Goal: Transaction & Acquisition: Purchase product/service

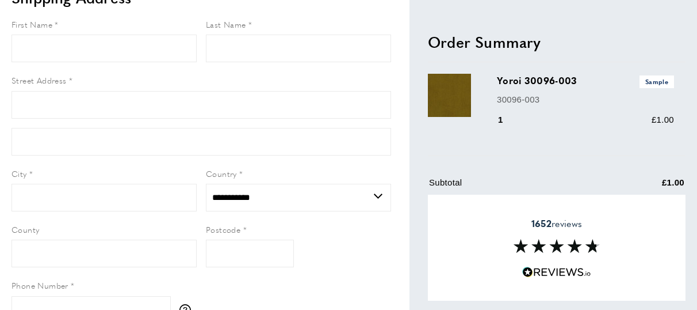
scroll to position [138, 0]
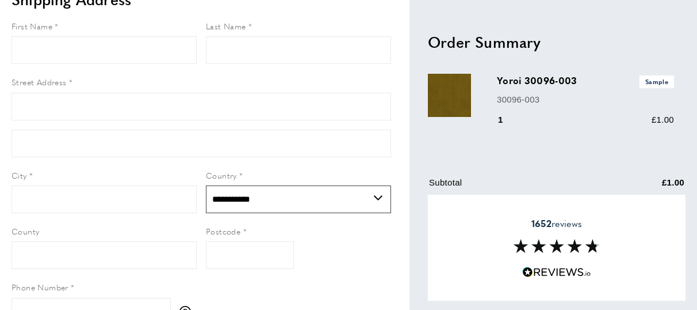
click at [379, 198] on select "**********" at bounding box center [298, 199] width 185 height 28
select select "**"
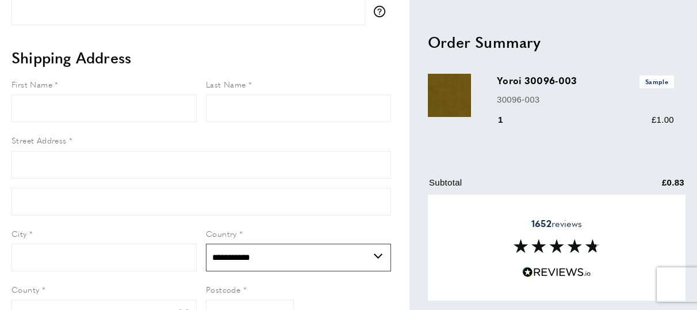
scroll to position [81, 0]
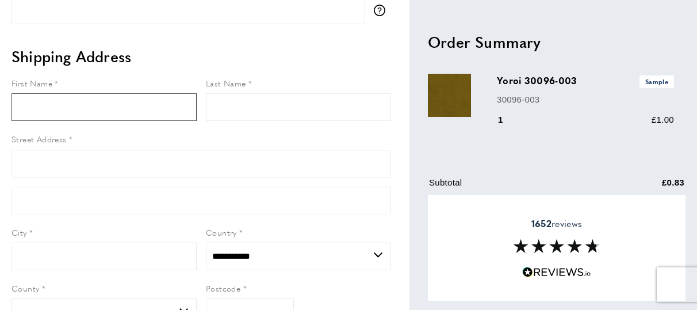
click at [105, 101] on input "First Name" at bounding box center [104, 107] width 185 height 28
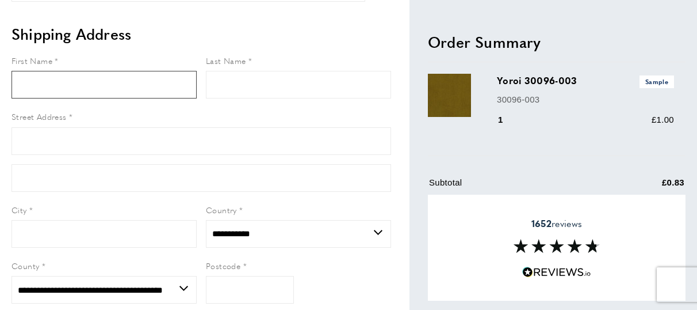
scroll to position [0, 0]
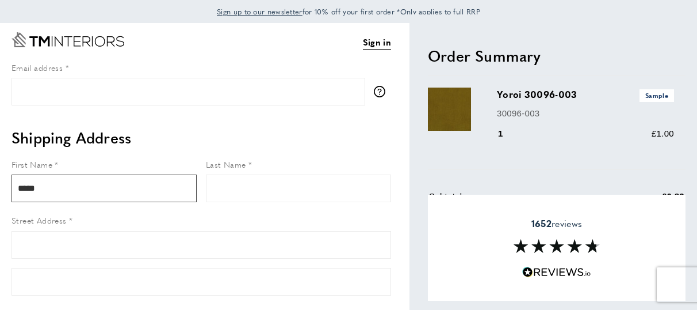
type input "*****"
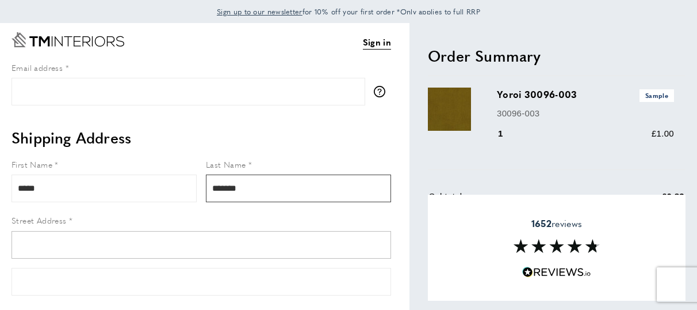
type input "*******"
click at [56, 234] on input "Street Address" at bounding box center [202, 245] width 380 height 28
type input "**********"
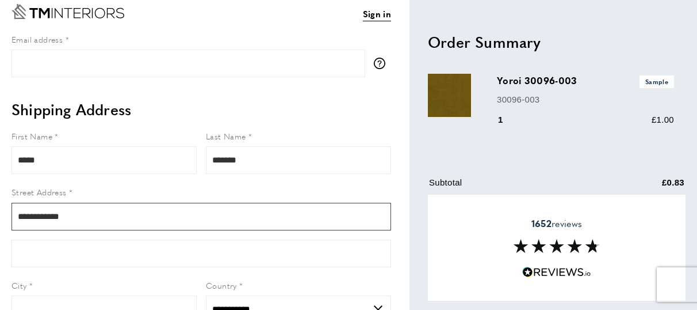
scroll to position [29, 0]
click at [46, 216] on input "**********" at bounding box center [202, 216] width 380 height 28
type input "**********"
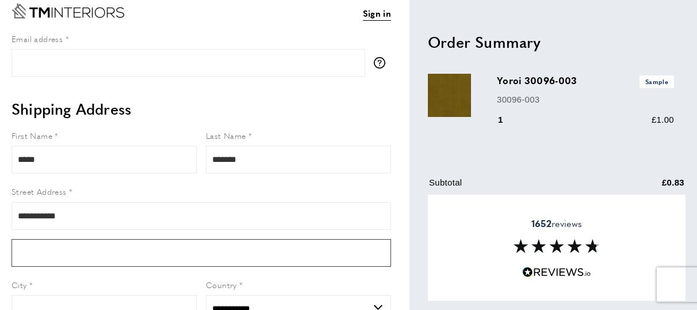
click at [71, 256] on input "Form field" at bounding box center [202, 253] width 380 height 28
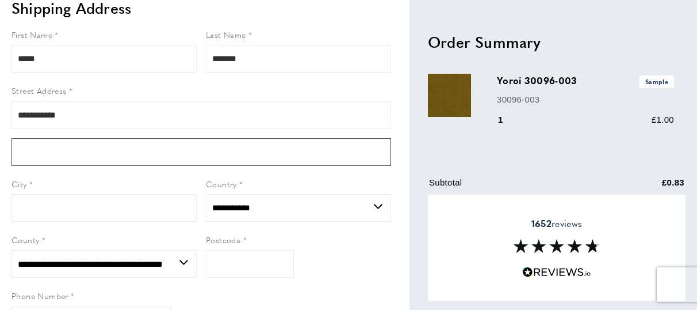
scroll to position [128, 0]
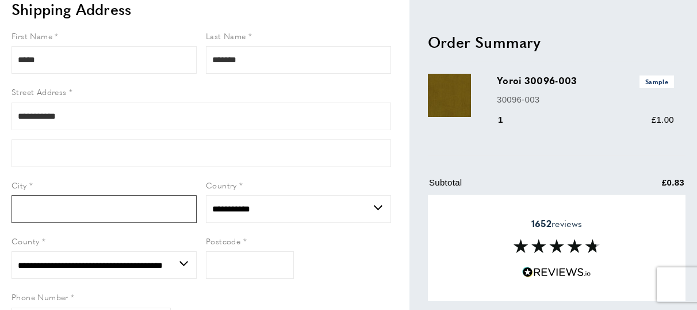
click at [52, 210] on input "City" at bounding box center [104, 209] width 185 height 28
type input "**********"
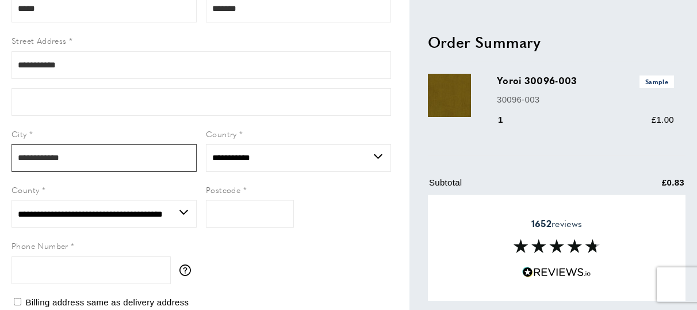
scroll to position [181, 0]
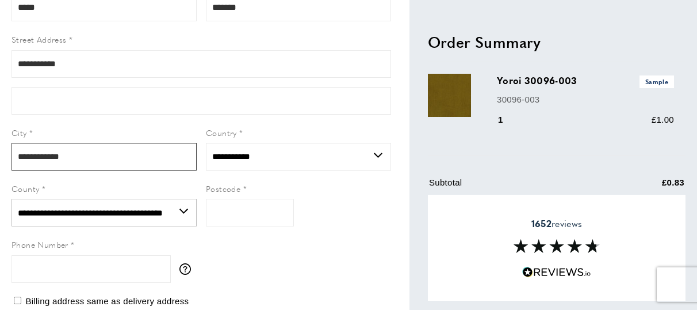
type input "**********"
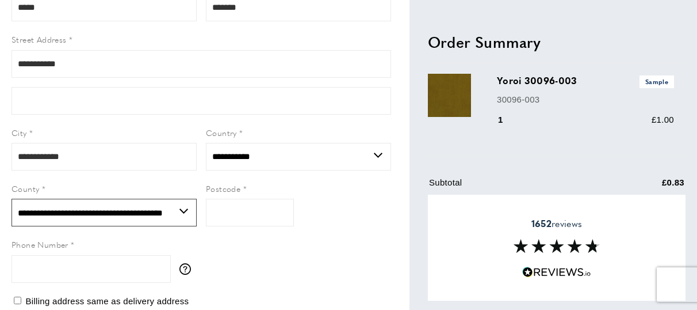
click at [185, 210] on select "**********" at bounding box center [104, 212] width 185 height 28
select select "**"
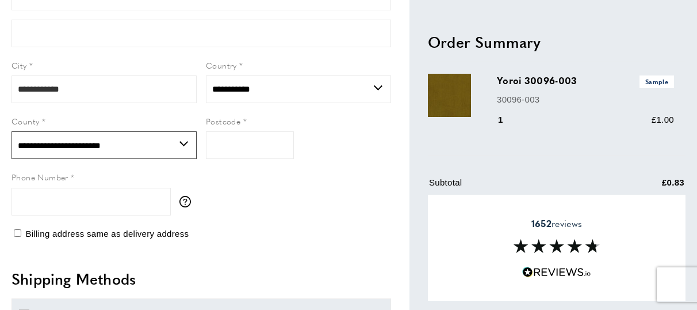
scroll to position [249, 0]
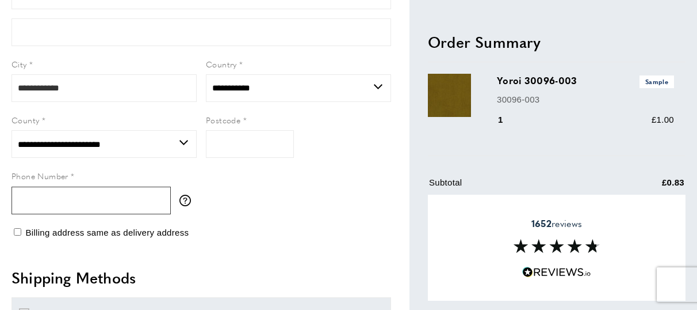
click at [94, 196] on input "Phone Number" at bounding box center [91, 200] width 159 height 28
click at [268, 120] on label "Postcode" at bounding box center [250, 119] width 88 height 13
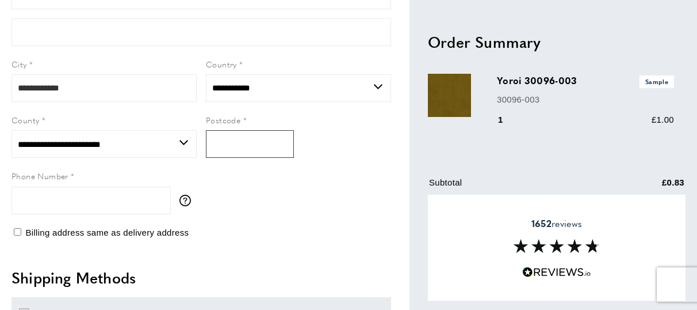
click at [268, 130] on input "Postcode" at bounding box center [250, 144] width 88 height 28
click at [255, 139] on input "Postcode" at bounding box center [250, 144] width 88 height 28
type input "*****"
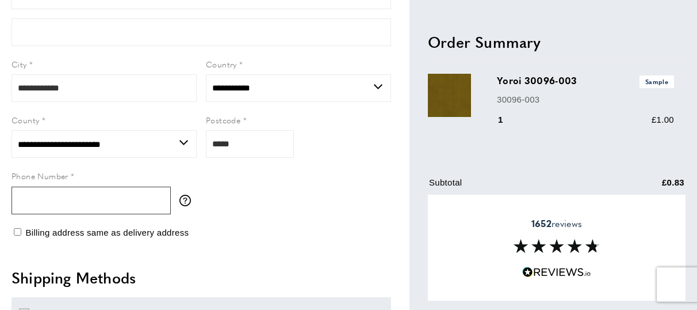
click at [90, 189] on input "Phone Number" at bounding box center [91, 200] width 159 height 28
type input "*"
click at [48, 198] on input "**********" at bounding box center [91, 200] width 159 height 28
type input "**********"
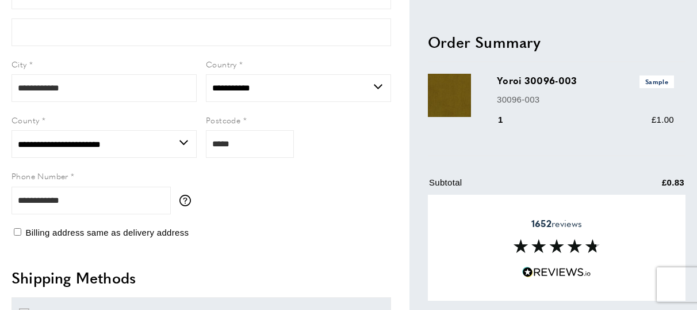
click at [190, 254] on div "Sign in View Summary summary-trigger £1.00 Email address tooltip We'll send you…" at bounding box center [211, 246] width 398 height 945
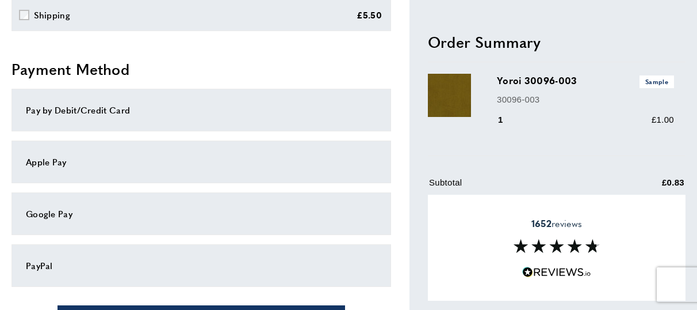
scroll to position [548, 0]
click at [121, 253] on div "PayPal" at bounding box center [202, 264] width 380 height 43
click at [70, 252] on div "PayPal" at bounding box center [202, 264] width 380 height 43
click at [66, 257] on div "PayPal" at bounding box center [202, 264] width 380 height 43
click at [56, 260] on div "PayPal" at bounding box center [201, 265] width 351 height 14
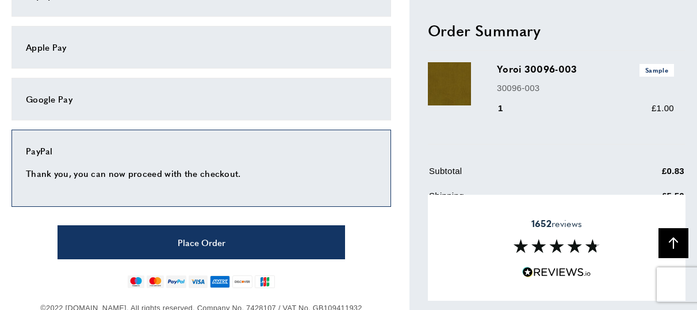
scroll to position [669, 0]
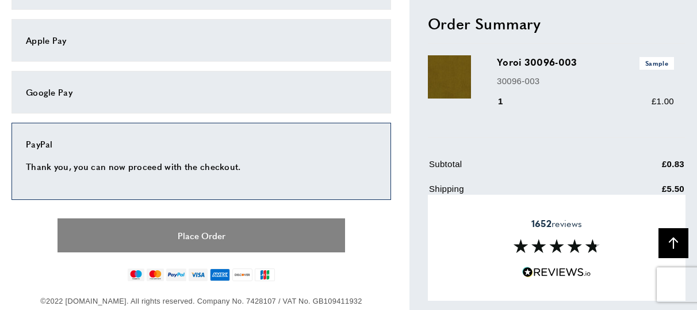
click at [249, 234] on button "Place Order" at bounding box center [202, 235] width 288 height 34
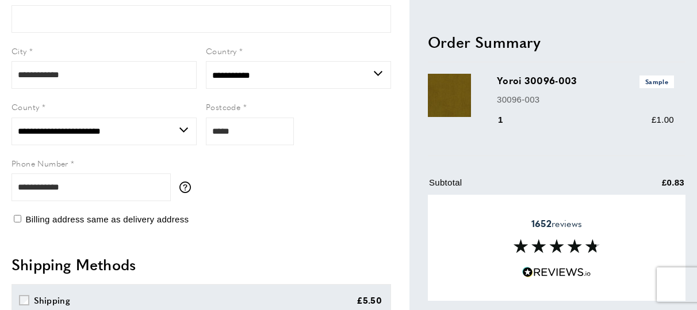
scroll to position [719, 0]
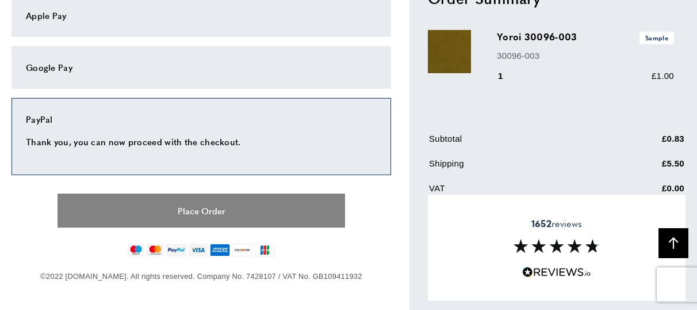
click at [215, 210] on button "Place Order" at bounding box center [202, 210] width 288 height 34
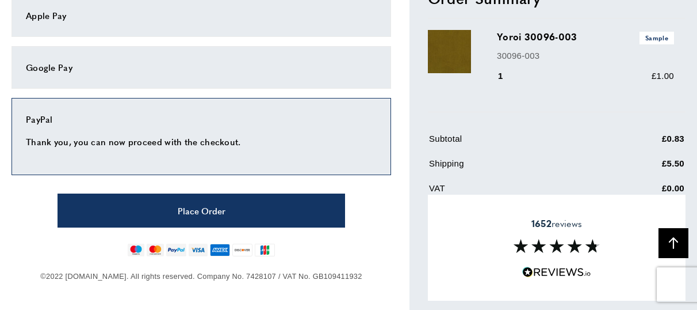
click at [584, 266] on img at bounding box center [556, 271] width 69 height 11
click at [549, 135] on td "Subtotal" at bounding box center [516, 143] width 175 height 22
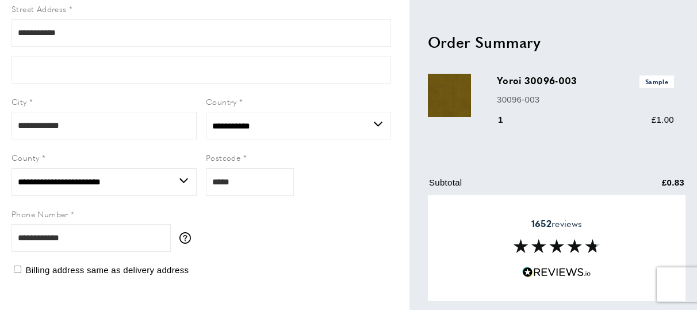
scroll to position [0, 0]
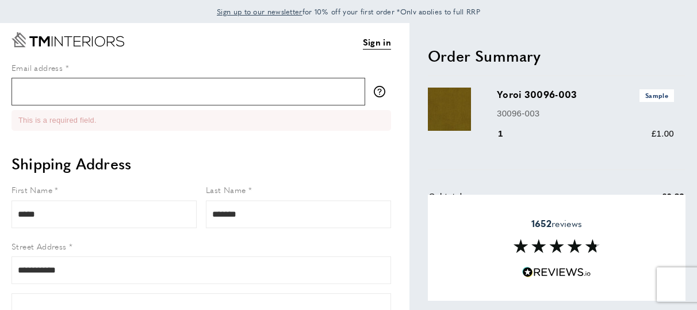
click at [189, 83] on input "Email address" at bounding box center [189, 92] width 354 height 28
type input "*"
type input "**********"
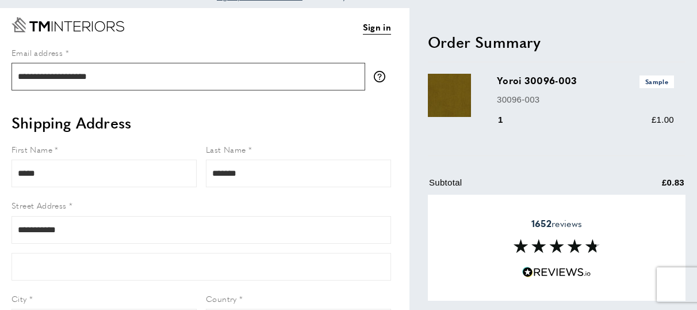
scroll to position [686, 0]
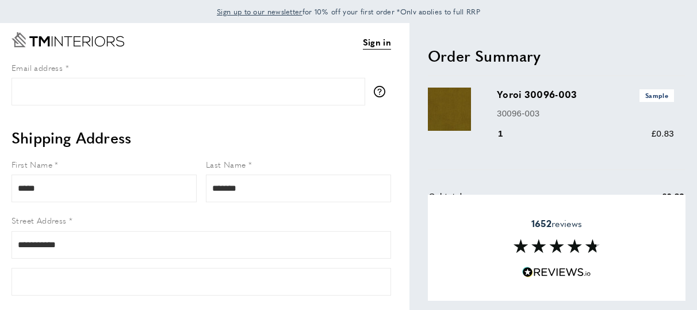
select select "**"
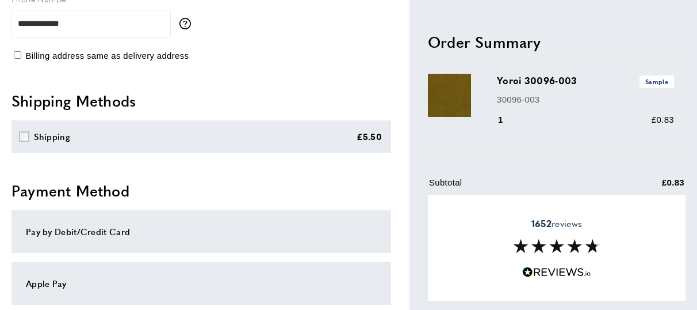
scroll to position [694, 0]
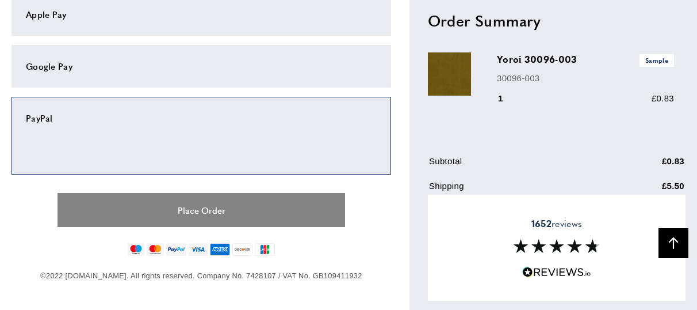
click at [214, 211] on button "Place Order" at bounding box center [202, 210] width 288 height 34
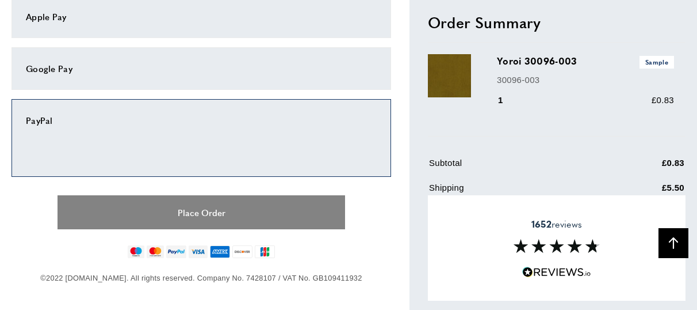
scroll to position [754, 0]
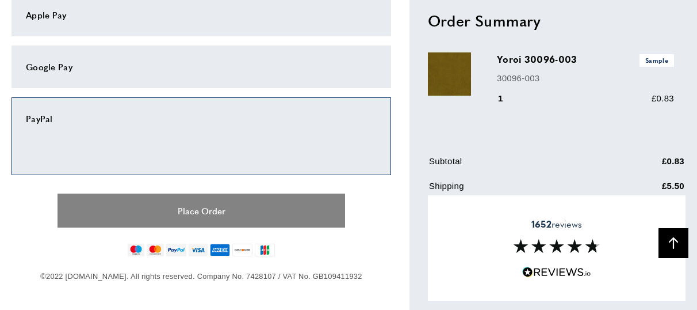
click at [223, 210] on button "Place Order" at bounding box center [202, 210] width 288 height 34
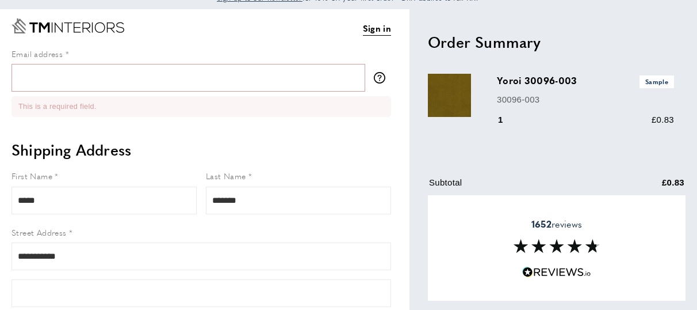
scroll to position [16, 0]
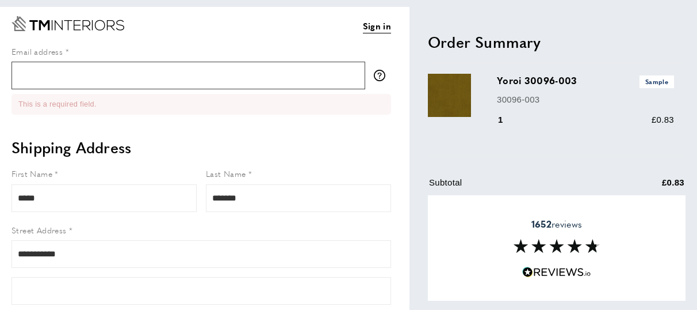
drag, startPoint x: 63, startPoint y: 74, endPoint x: 70, endPoint y: 104, distance: 30.1
click at [64, 83] on input "Email address" at bounding box center [189, 76] width 354 height 28
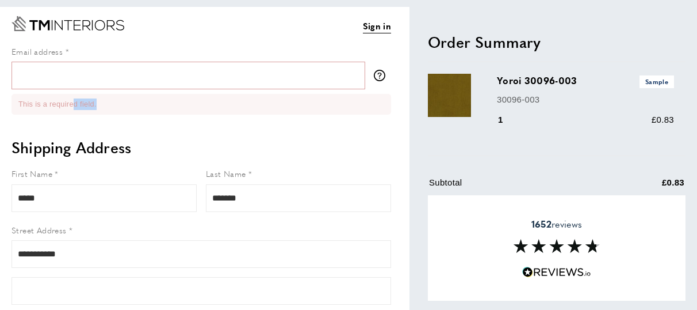
click at [78, 110] on ul "This is a required field." at bounding box center [202, 104] width 380 height 21
click at [94, 110] on ul "This is a required field." at bounding box center [202, 104] width 380 height 21
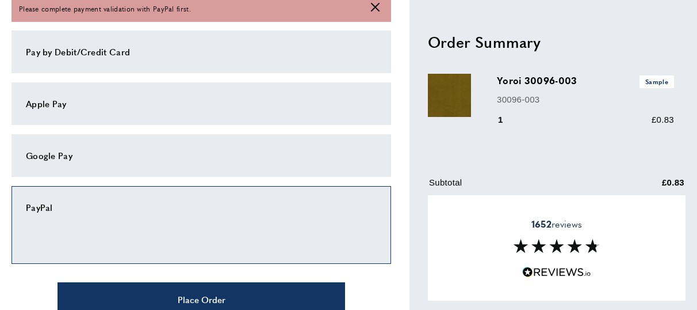
scroll to position [667, 0]
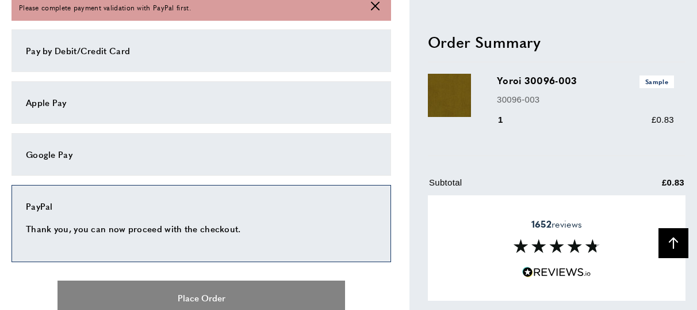
click at [203, 295] on button "Place Order" at bounding box center [202, 297] width 288 height 34
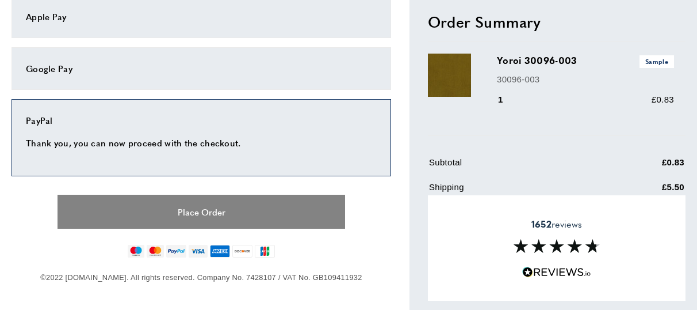
scroll to position [754, 0]
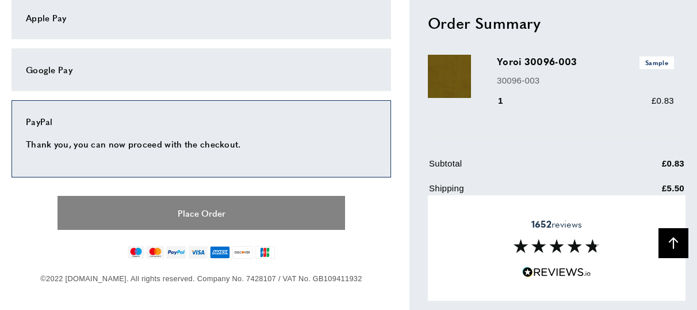
click at [238, 207] on button "Place Order" at bounding box center [202, 213] width 288 height 34
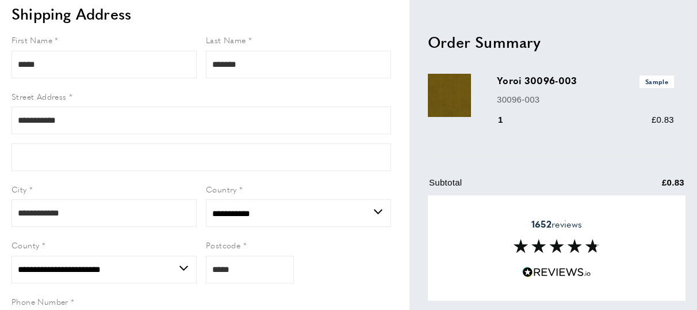
scroll to position [0, 0]
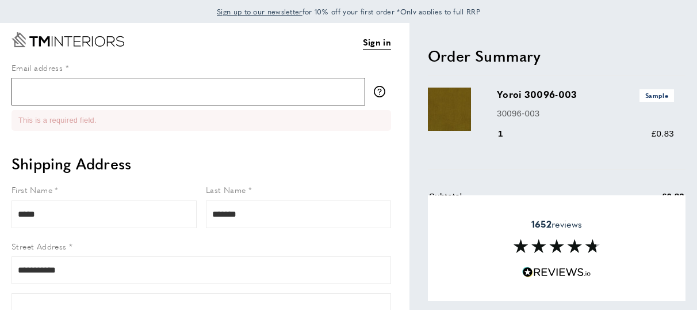
click at [99, 83] on input "Email address" at bounding box center [189, 92] width 354 height 28
type input "**********"
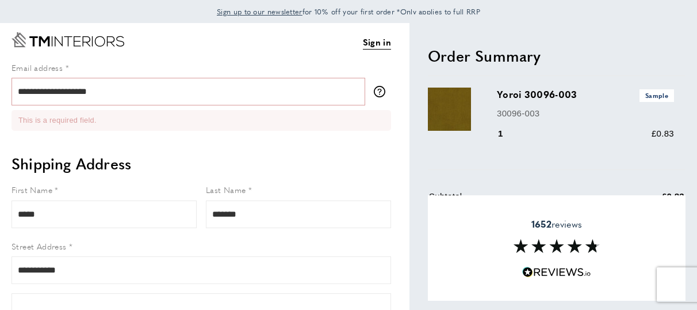
click at [277, 128] on ul "This is a required field." at bounding box center [202, 120] width 380 height 21
click at [200, 124] on li "Please enter a valid email address." at bounding box center [201, 120] width 366 height 12
click at [197, 129] on ul "Please enter a valid email address." at bounding box center [202, 120] width 380 height 21
click at [152, 169] on h2 "Shipping Address" at bounding box center [202, 163] width 380 height 21
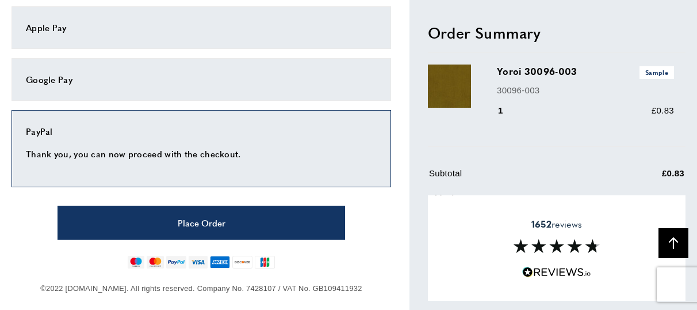
scroll to position [754, 0]
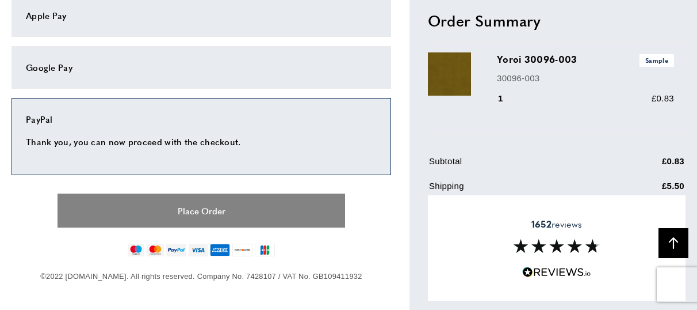
click at [250, 200] on button "Place Order" at bounding box center [202, 210] width 288 height 34
click at [246, 208] on button "Place Order" at bounding box center [202, 210] width 288 height 34
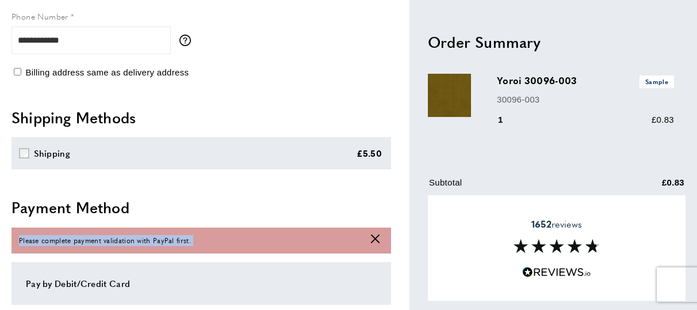
click at [246, 208] on div "**********" at bounding box center [211, 109] width 398 height 1040
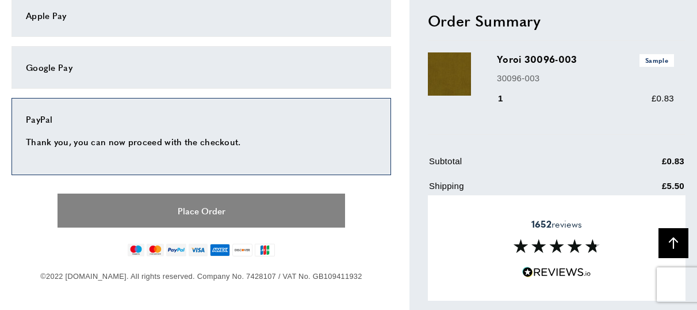
click at [224, 213] on button "Place Order" at bounding box center [202, 210] width 288 height 34
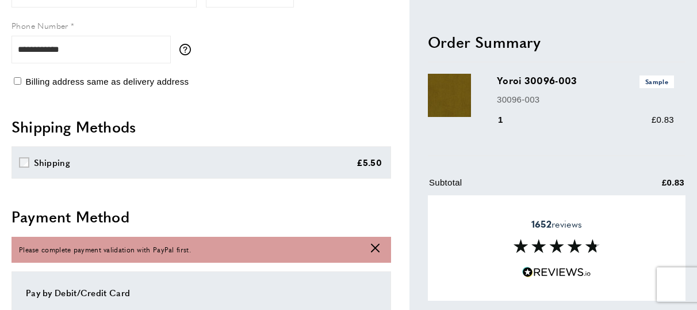
click at [224, 213] on div "**********" at bounding box center [211, 118] width 398 height 1040
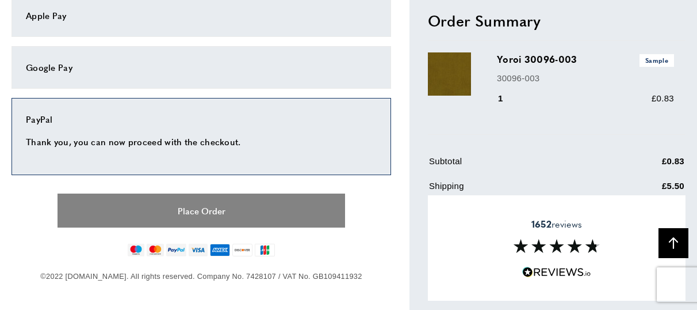
click at [205, 214] on button "Place Order" at bounding box center [202, 210] width 288 height 34
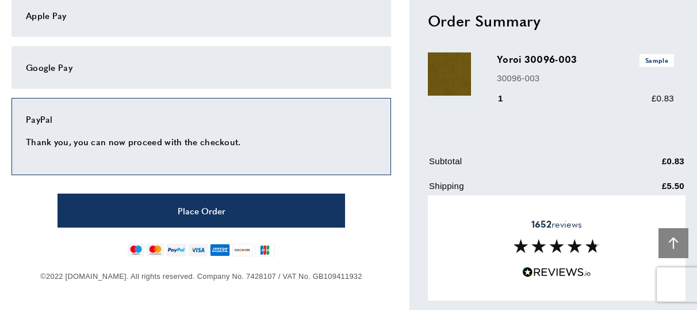
click at [686, 249] on button "Back To Top arrow-up" at bounding box center [674, 243] width 30 height 30
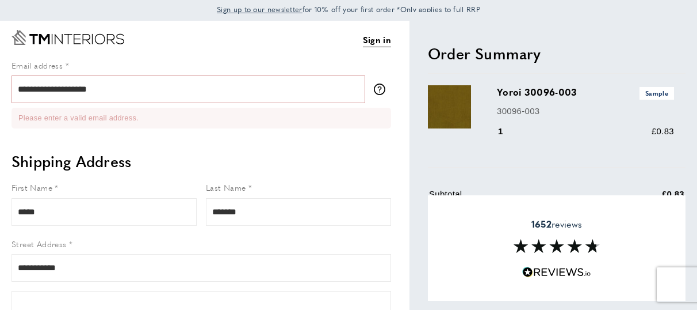
scroll to position [0, 0]
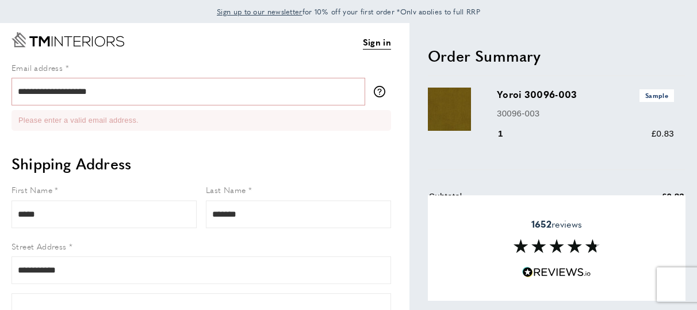
click at [662, 235] on div "1652 reviews" at bounding box center [557, 247] width 258 height 106
click at [627, 216] on div "1652 reviews" at bounding box center [557, 247] width 258 height 106
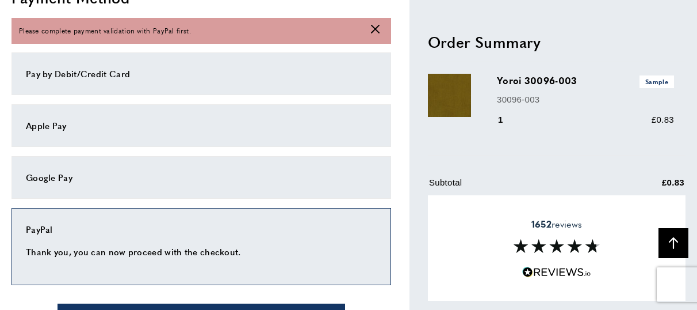
scroll to position [754, 0]
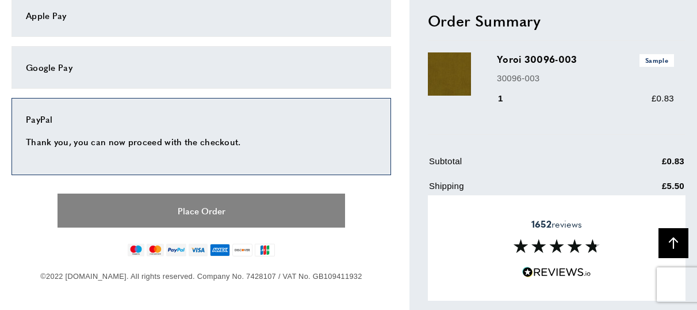
click at [209, 202] on button "Place Order" at bounding box center [202, 210] width 288 height 34
click at [213, 205] on button "Place Order" at bounding box center [202, 210] width 288 height 34
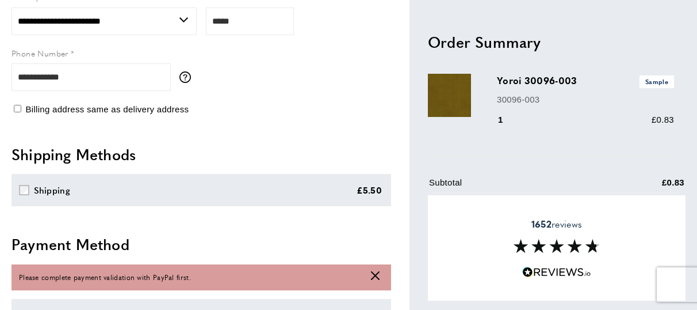
scroll to position [388, 0]
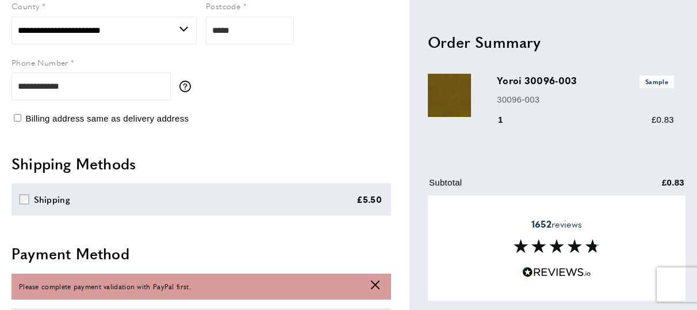
click at [635, 221] on div "1652 reviews" at bounding box center [557, 247] width 258 height 106
drag, startPoint x: 525, startPoint y: 211, endPoint x: 602, endPoint y: 294, distance: 112.8
click at [602, 294] on div "1652 reviews" at bounding box center [557, 247] width 258 height 106
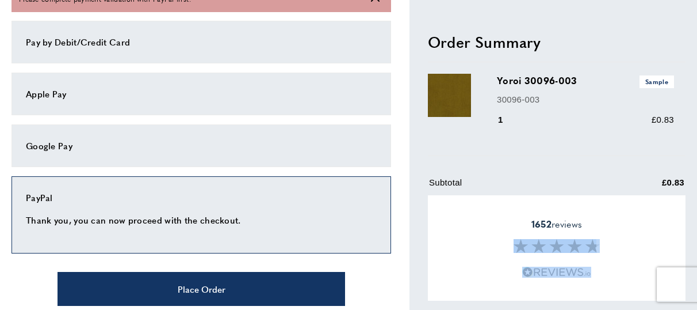
scroll to position [685, 0]
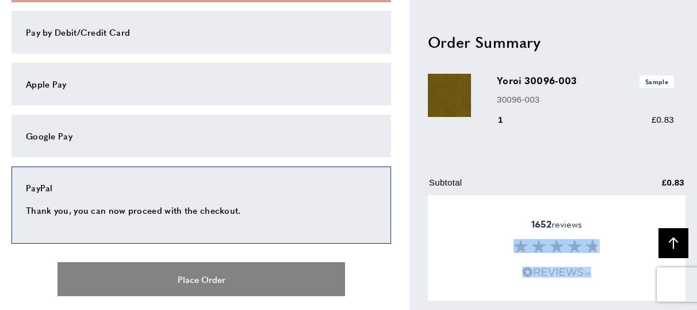
click at [274, 275] on button "Place Order" at bounding box center [202, 279] width 288 height 34
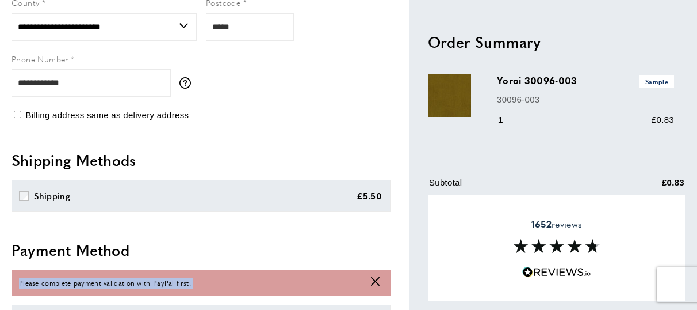
click at [274, 275] on div "Please complete payment validation with PayPal first. cross" at bounding box center [202, 283] width 380 height 26
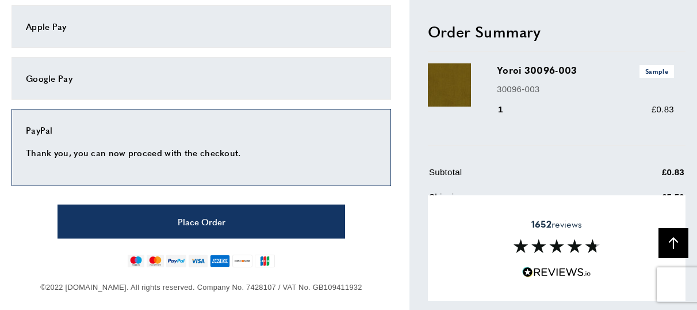
scroll to position [740, 0]
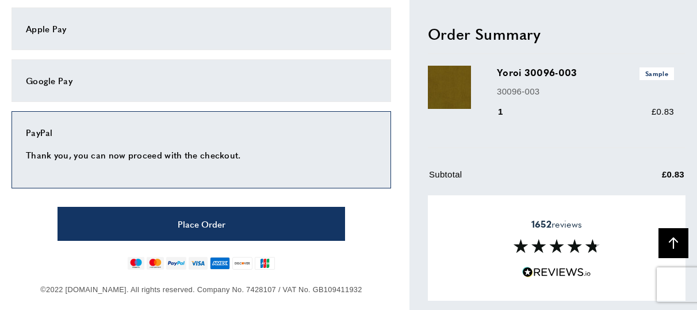
click at [240, 148] on p "Thank you, you can now proceed with the checkout." at bounding box center [201, 155] width 351 height 14
click at [232, 150] on p "Thank you, you can now proceed with the checkout." at bounding box center [201, 155] width 351 height 14
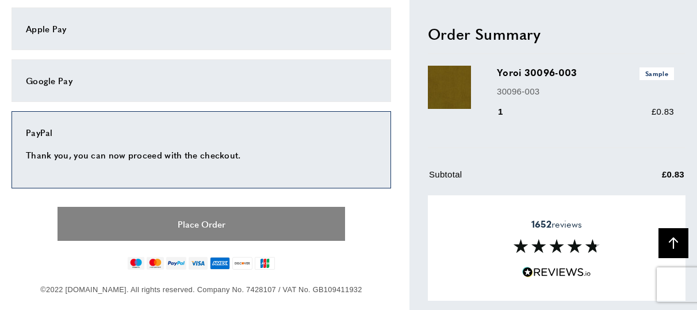
click at [212, 213] on button "Place Order" at bounding box center [202, 224] width 288 height 34
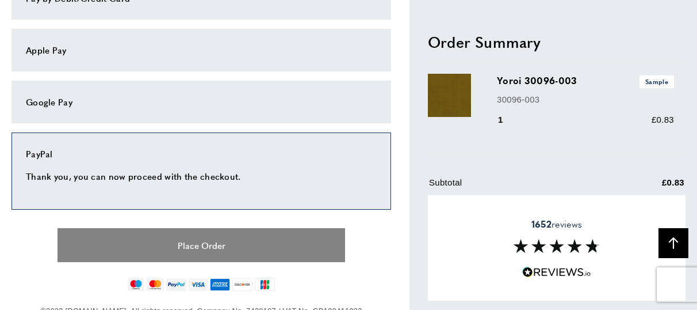
scroll to position [719, 0]
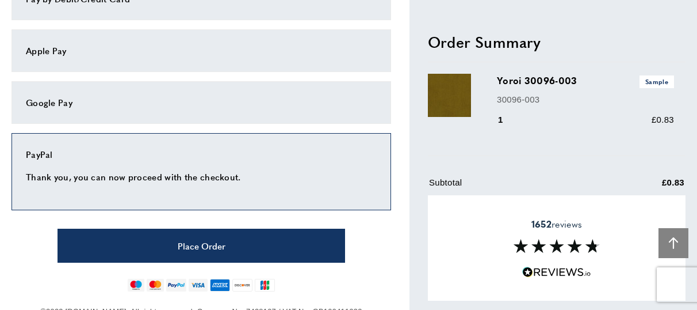
click at [678, 246] on icon "arrow-up" at bounding box center [674, 243] width 12 height 12
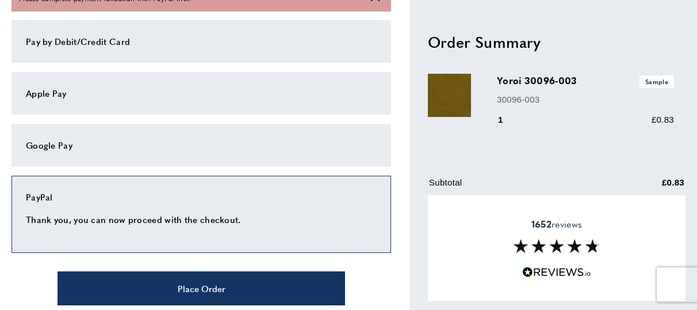
scroll to position [754, 0]
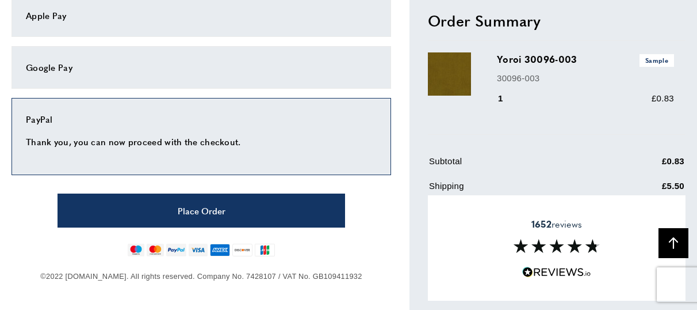
click at [499, 254] on div "1652 reviews" at bounding box center [557, 247] width 258 height 106
click at [428, 200] on div "1652 reviews" at bounding box center [557, 247] width 258 height 106
drag, startPoint x: 437, startPoint y: 203, endPoint x: 597, endPoint y: 228, distance: 161.4
click at [593, 228] on div "1652 reviews" at bounding box center [557, 247] width 258 height 106
click at [670, 201] on div "1652 reviews" at bounding box center [557, 247] width 258 height 106
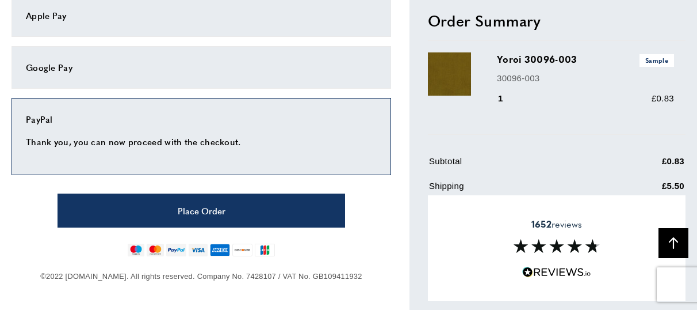
click at [674, 201] on div "1652 reviews" at bounding box center [557, 247] width 258 height 106
click at [673, 202] on div "1652 reviews" at bounding box center [557, 247] width 258 height 106
drag, startPoint x: 629, startPoint y: 209, endPoint x: 544, endPoint y: 208, distance: 85.2
click at [588, 207] on div "1652 reviews" at bounding box center [557, 247] width 258 height 106
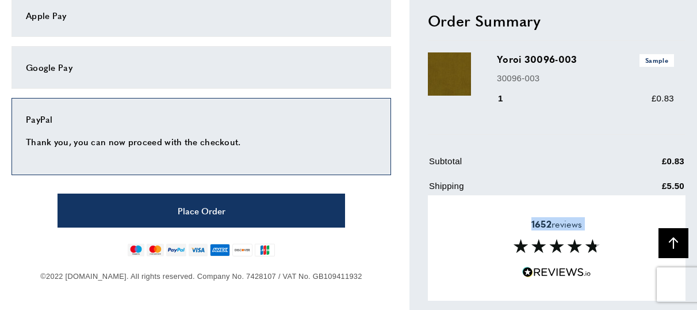
drag, startPoint x: 536, startPoint y: 212, endPoint x: 479, endPoint y: 226, distance: 58.7
click at [515, 215] on div "1652 reviews" at bounding box center [557, 247] width 258 height 106
drag, startPoint x: 465, startPoint y: 251, endPoint x: 455, endPoint y: 278, distance: 28.4
click at [460, 270] on div "1652 reviews" at bounding box center [557, 247] width 258 height 106
click at [456, 291] on div "1652 reviews" at bounding box center [557, 247] width 258 height 106
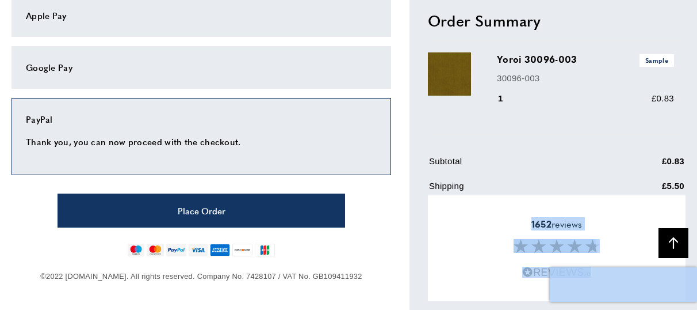
drag, startPoint x: 490, startPoint y: 298, endPoint x: 661, endPoint y: 275, distance: 173.0
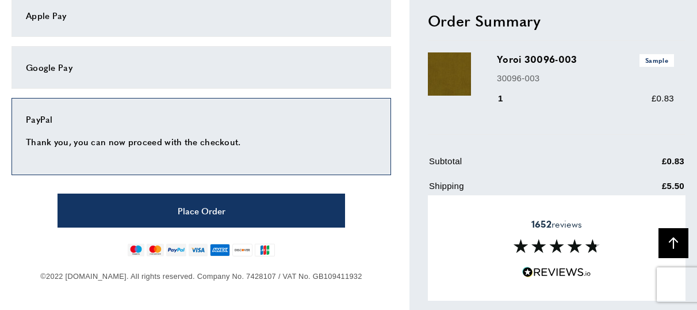
click at [646, 259] on div "1652 reviews" at bounding box center [557, 247] width 258 height 106
click at [666, 247] on button "Back To Top arrow-up" at bounding box center [674, 243] width 30 height 30
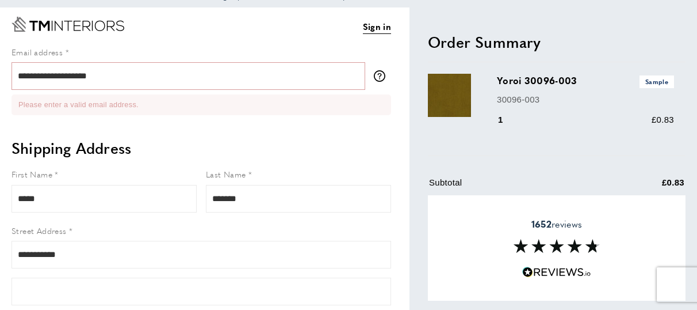
scroll to position [0, 0]
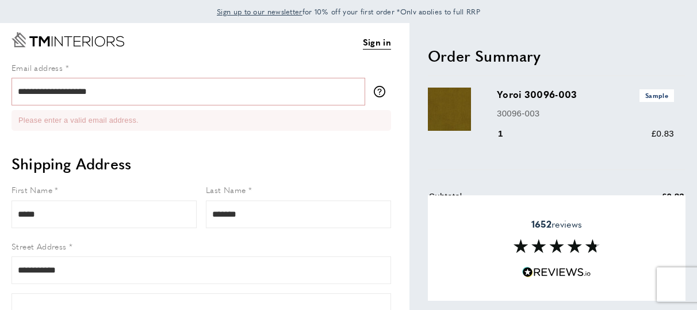
click at [633, 247] on div "1652 reviews" at bounding box center [557, 247] width 258 height 106
drag, startPoint x: 488, startPoint y: 269, endPoint x: 484, endPoint y: 257, distance: 12.6
click at [489, 263] on div "1652 reviews" at bounding box center [557, 247] width 258 height 106
drag, startPoint x: 551, startPoint y: 55, endPoint x: 567, endPoint y: -64, distance: 120.2
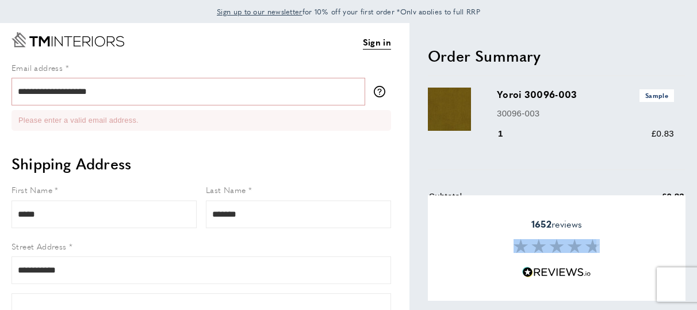
click at [567, 0] on html "Sign up to our newsletter for 10% off your first order *Only applies to full RR…" at bounding box center [348, 155] width 697 height 310
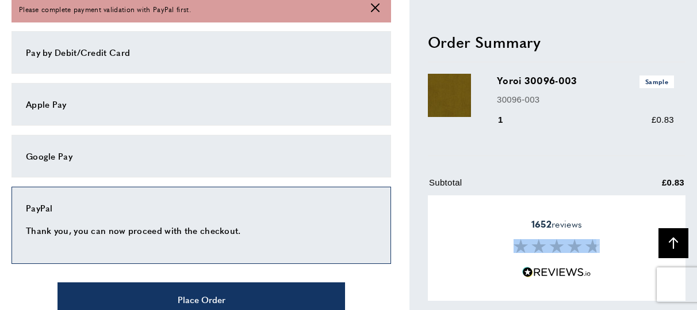
scroll to position [754, 0]
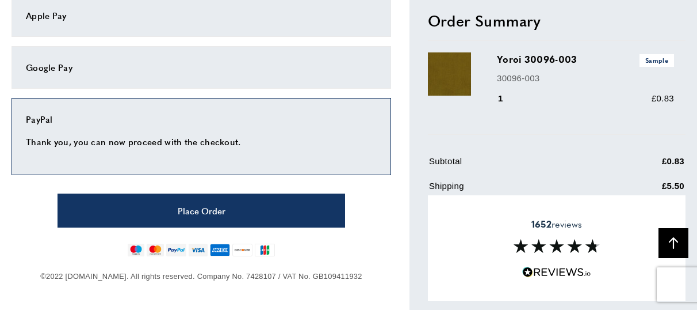
click at [463, 184] on td "Shipping" at bounding box center [516, 190] width 175 height 22
drag, startPoint x: 508, startPoint y: 105, endPoint x: 513, endPoint y: 85, distance: 20.1
click at [509, 104] on div "1" at bounding box center [508, 99] width 22 height 14
click at [522, 62] on h3 "Yoroi 30096-003 Sample" at bounding box center [585, 60] width 177 height 14
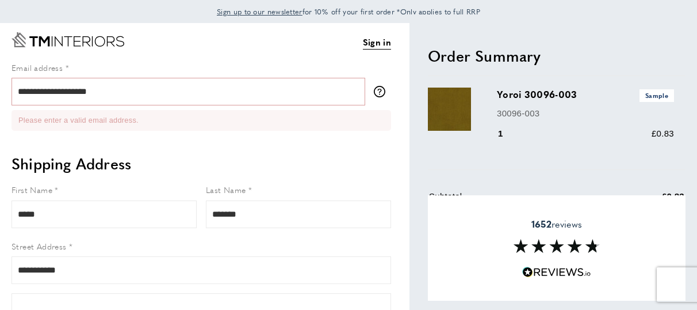
scroll to position [2, 0]
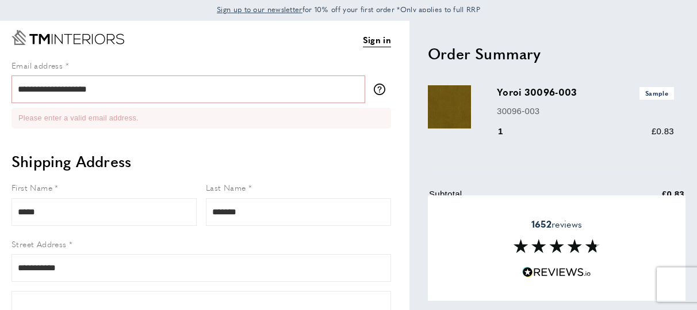
click at [533, 59] on h2 "Order Summary" at bounding box center [557, 53] width 258 height 21
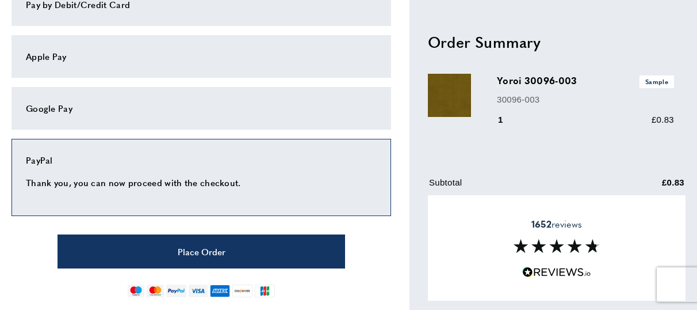
scroll to position [754, 0]
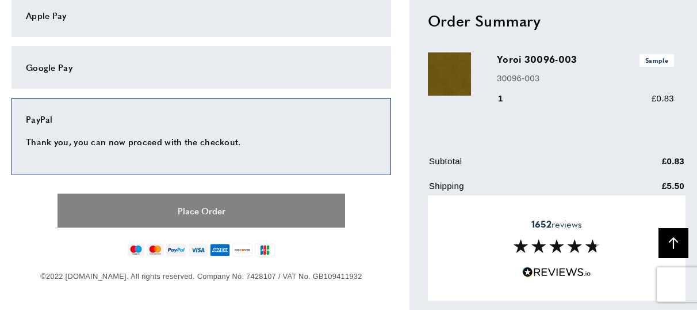
click at [209, 208] on button "Place Order" at bounding box center [202, 210] width 288 height 34
